Goal: Task Accomplishment & Management: Manage account settings

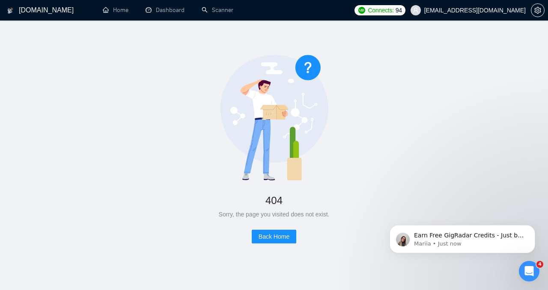
click at [402, 11] on span "94" at bounding box center [398, 10] width 6 height 9
click at [534, 12] on icon "setting" at bounding box center [537, 10] width 7 height 7
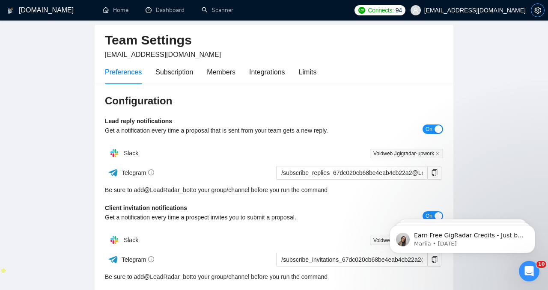
scroll to position [25, 0]
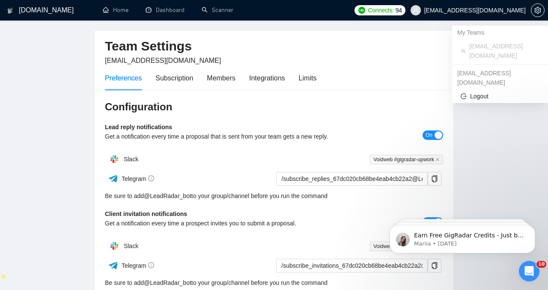
click at [402, 11] on span "94" at bounding box center [398, 10] width 6 height 9
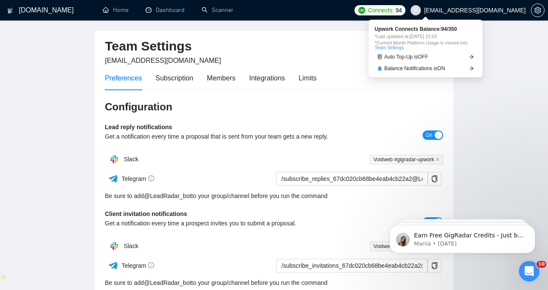
click at [486, 14] on span "[EMAIL_ADDRESS][DOMAIN_NAME]" at bounding box center [467, 10] width 125 height 27
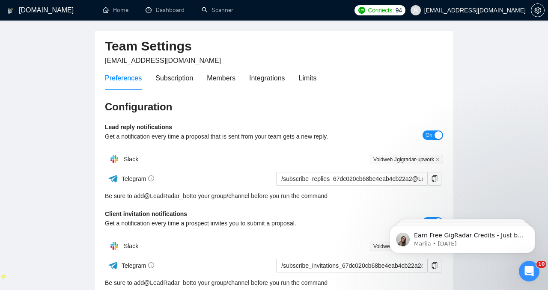
click at [393, 10] on span "Connects:" at bounding box center [380, 10] width 26 height 9
click at [386, 107] on h3 "Configuration" at bounding box center [274, 107] width 338 height 14
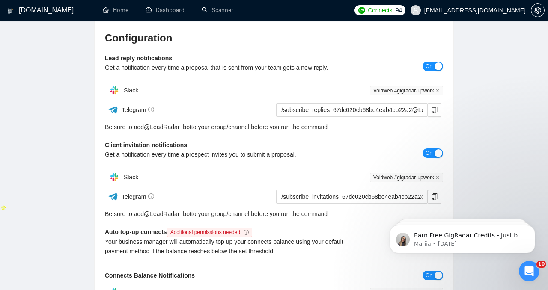
scroll to position [0, 0]
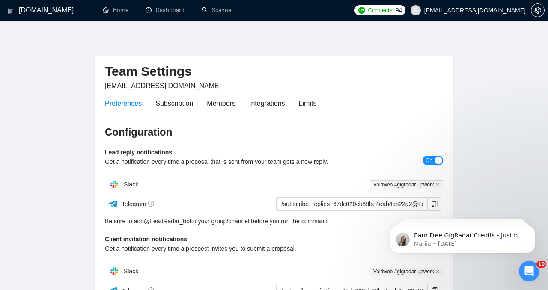
click at [203, 99] on div "Preferences Subscription Members Integrations Limits" at bounding box center [210, 103] width 211 height 24
click at [187, 98] on div "Subscription" at bounding box center [174, 103] width 38 height 11
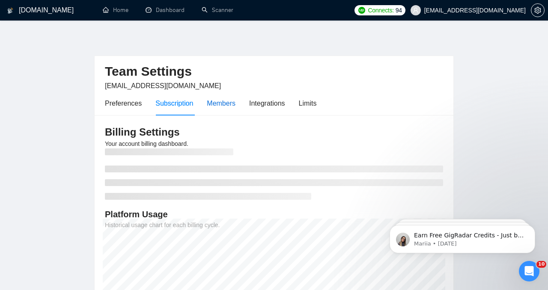
click at [226, 101] on div "Members" at bounding box center [221, 103] width 29 height 11
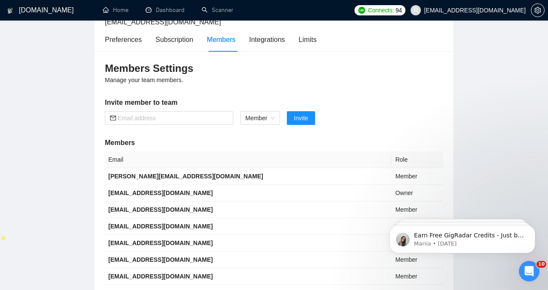
scroll to position [60, 0]
